Goal: Information Seeking & Learning: Learn about a topic

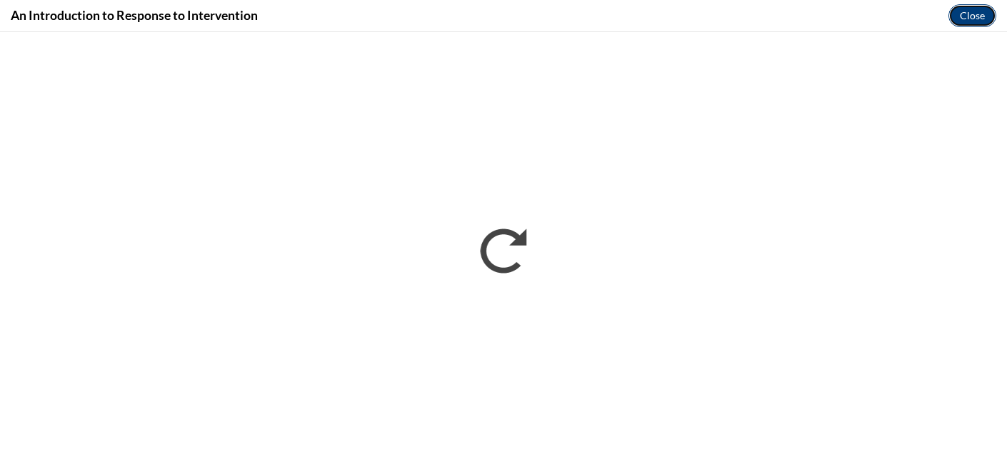
click at [965, 11] on button "Close" at bounding box center [973, 15] width 48 height 23
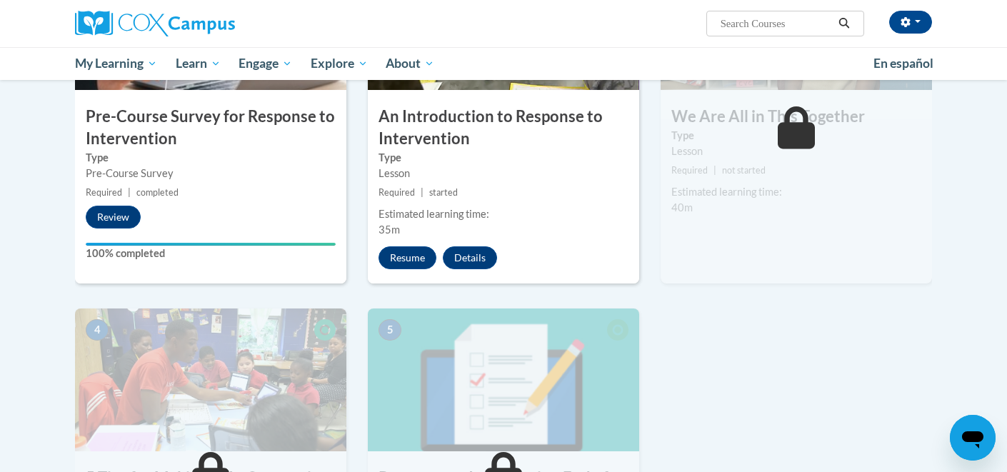
scroll to position [420, 0]
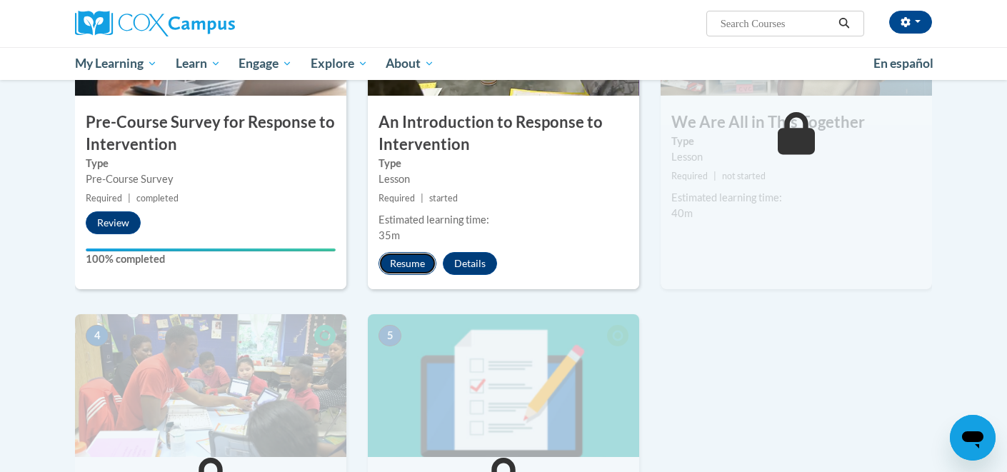
click at [419, 266] on button "Resume" at bounding box center [408, 263] width 58 height 23
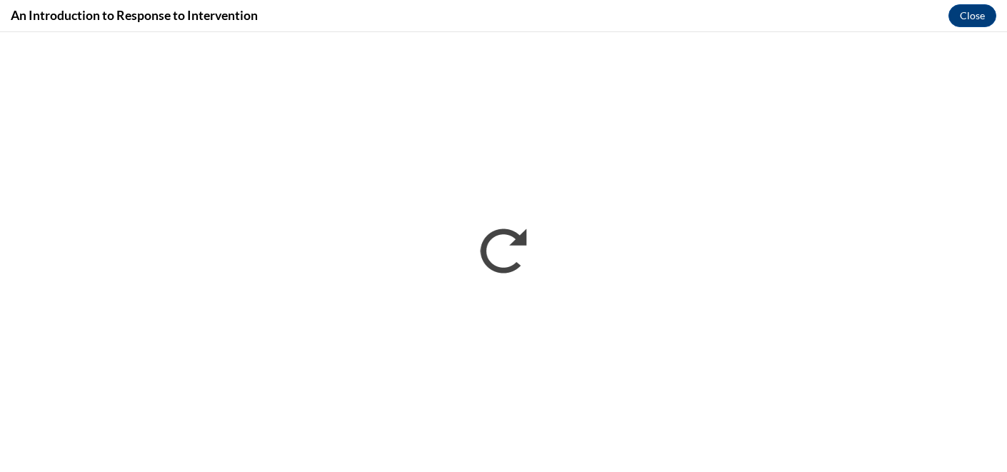
scroll to position [0, 0]
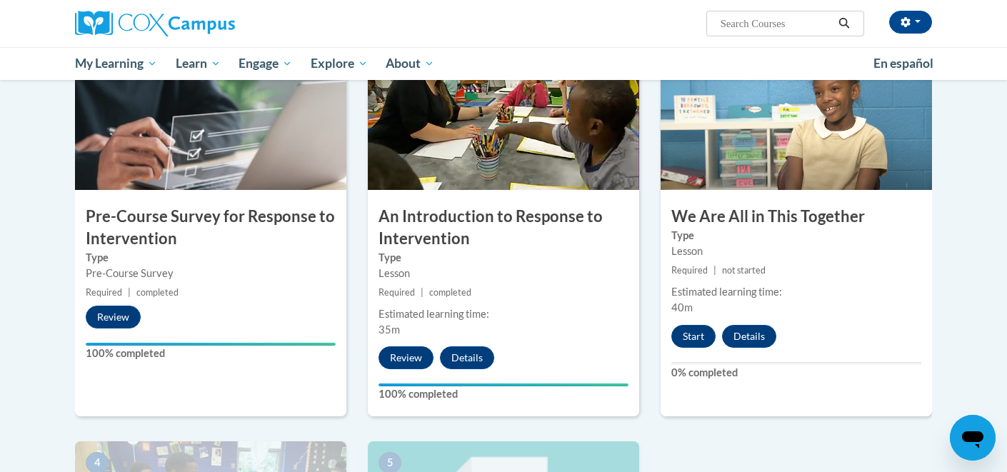
scroll to position [332, 0]
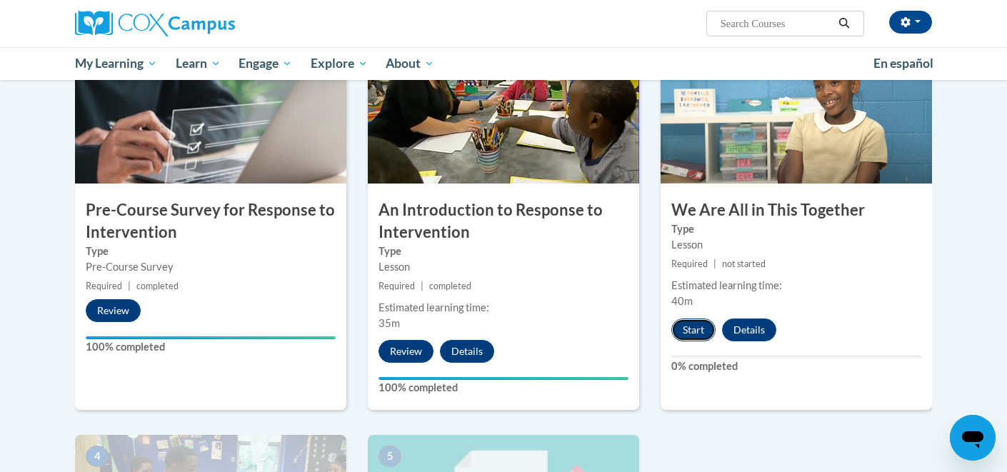
click at [695, 331] on button "Start" at bounding box center [694, 330] width 44 height 23
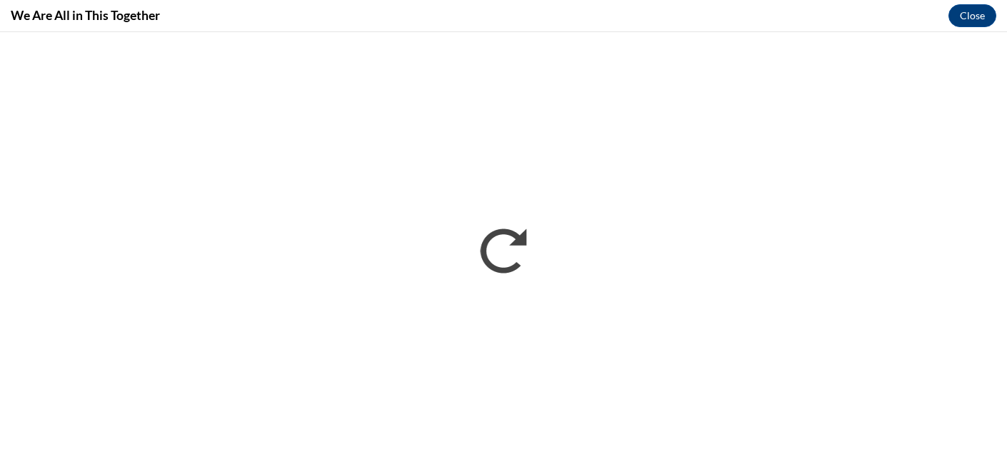
scroll to position [0, 0]
